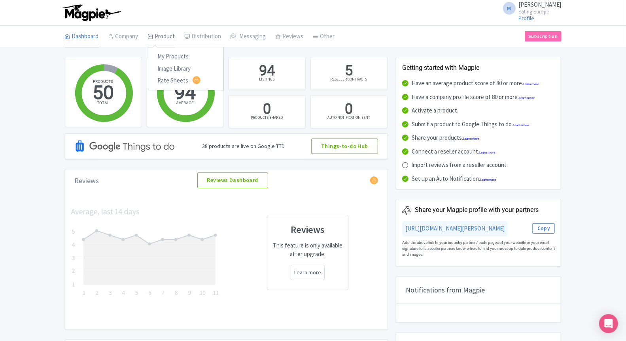
click at [156, 36] on link "Product" at bounding box center [161, 37] width 27 height 22
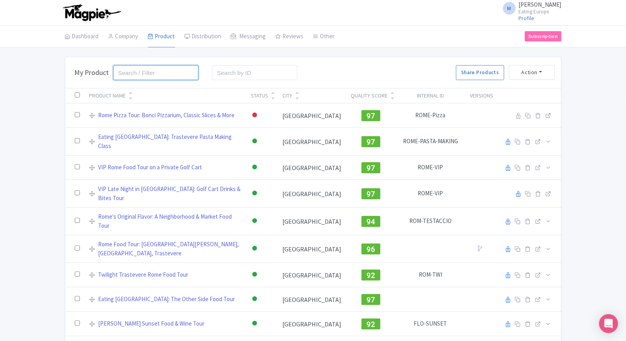
click at [170, 70] on input "search" at bounding box center [156, 72] width 86 height 15
type input "seville"
click button "Search" at bounding box center [0, 0] width 0 height 0
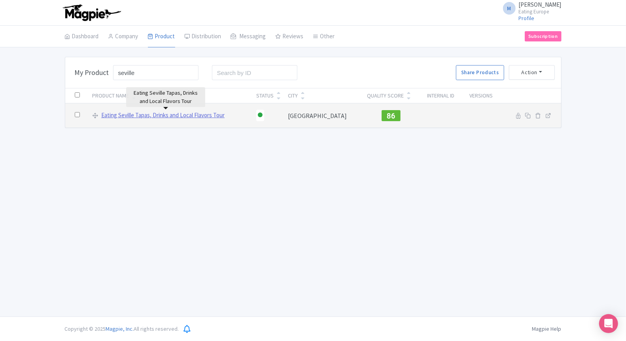
click at [183, 114] on link "Eating Seville Tapas, Drinks and Local Flavors Tour" at bounding box center [162, 115] width 123 height 9
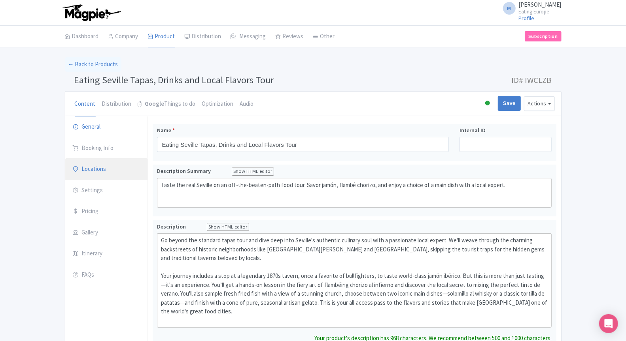
click at [94, 174] on link "Locations" at bounding box center [106, 169] width 82 height 22
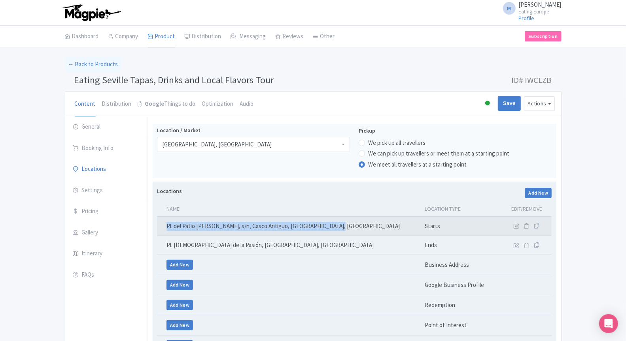
drag, startPoint x: 352, startPoint y: 228, endPoint x: 159, endPoint y: 226, distance: 192.9
click at [158, 225] on td "Pl. del Patio [PERSON_NAME], s/n, Casco Antiguo, [GEOGRAPHIC_DATA], [GEOGRAPHIC…" at bounding box center [288, 226] width 263 height 19
copy td "Pl. del Patio [PERSON_NAME], s/n, Casco Antiguo, [GEOGRAPHIC_DATA], [GEOGRAPHIC…"
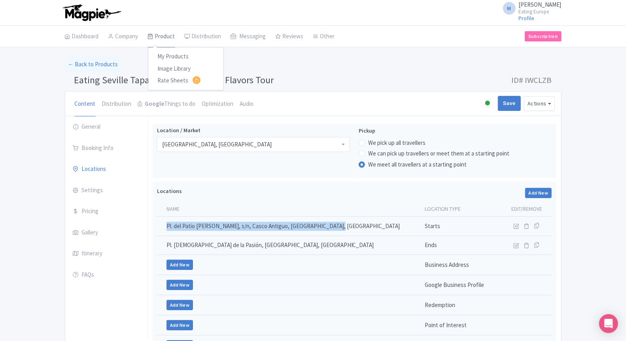
click at [170, 36] on link "Product" at bounding box center [161, 37] width 27 height 22
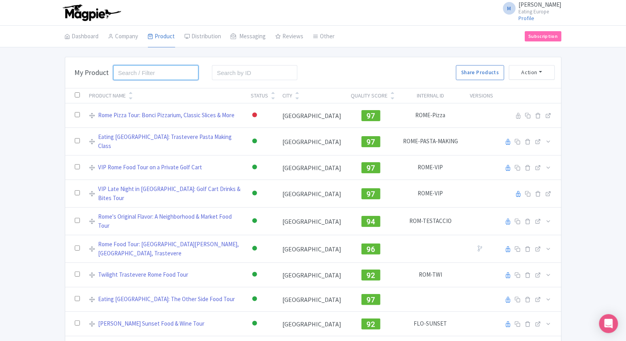
click at [168, 74] on input "search" at bounding box center [156, 72] width 86 height 15
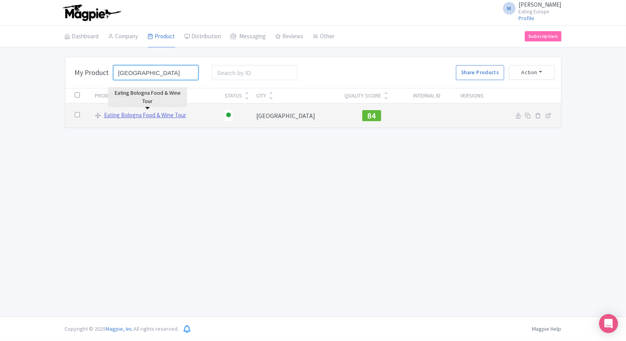
type input "bologna"
click at [158, 117] on link "Eating Bologna Food & Wine Tour" at bounding box center [145, 115] width 82 height 9
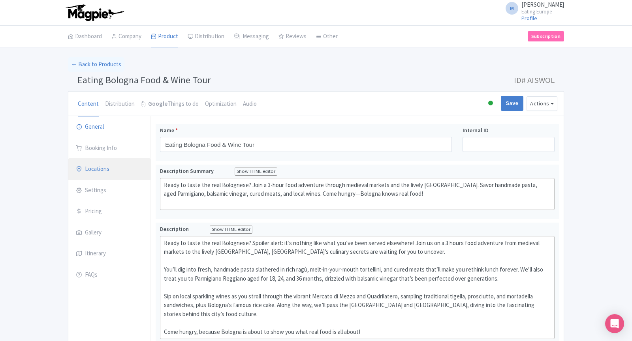
click at [92, 168] on link "Locations" at bounding box center [109, 169] width 82 height 22
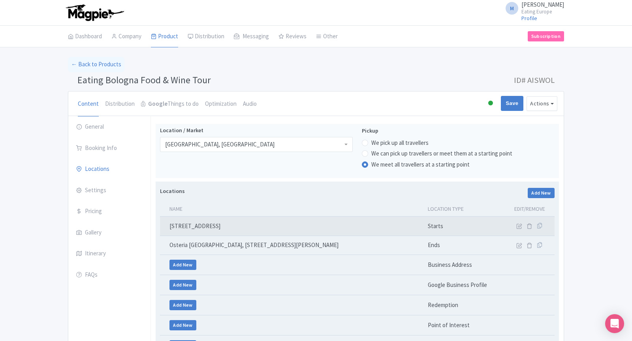
drag, startPoint x: 286, startPoint y: 228, endPoint x: 169, endPoint y: 228, distance: 116.6
click at [169, 228] on td "[STREET_ADDRESS]" at bounding box center [291, 226] width 263 height 19
copy td "[STREET_ADDRESS]"
